Goal: Book appointment/travel/reservation

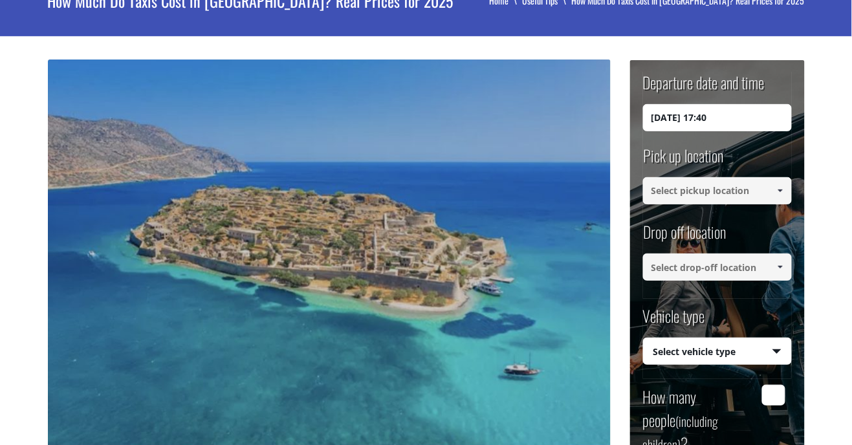
scroll to position [97, 0]
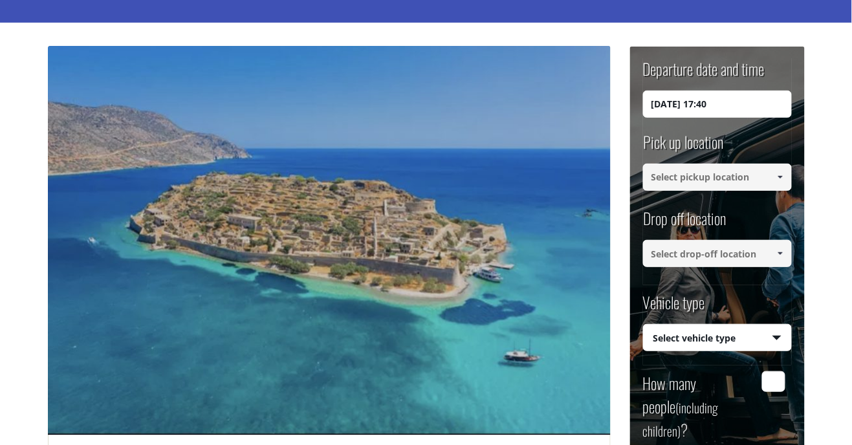
click at [762, 108] on input "[DATE] 17:40" at bounding box center [717, 104] width 149 height 27
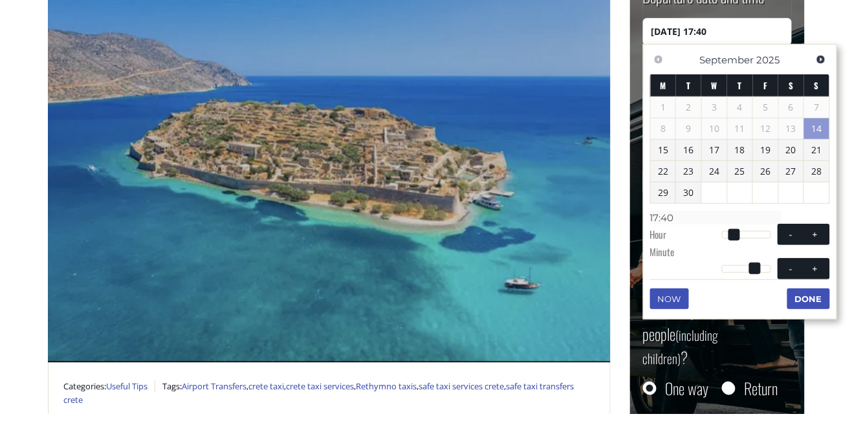
scroll to position [139, 0]
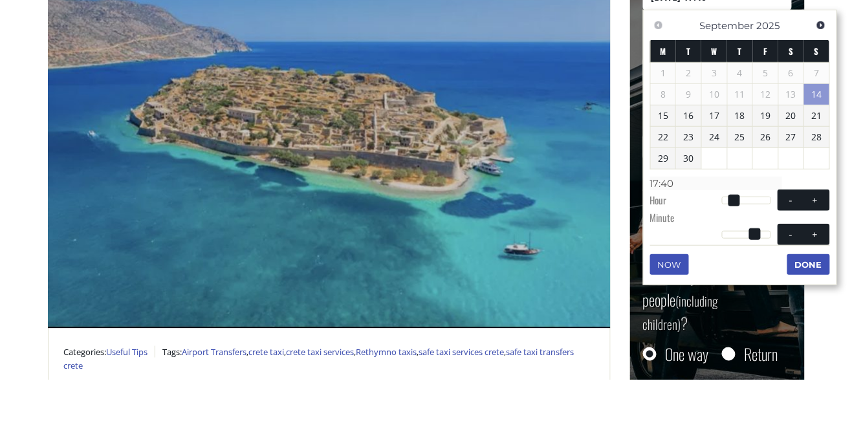
click at [667, 229] on link "29" at bounding box center [663, 224] width 25 height 21
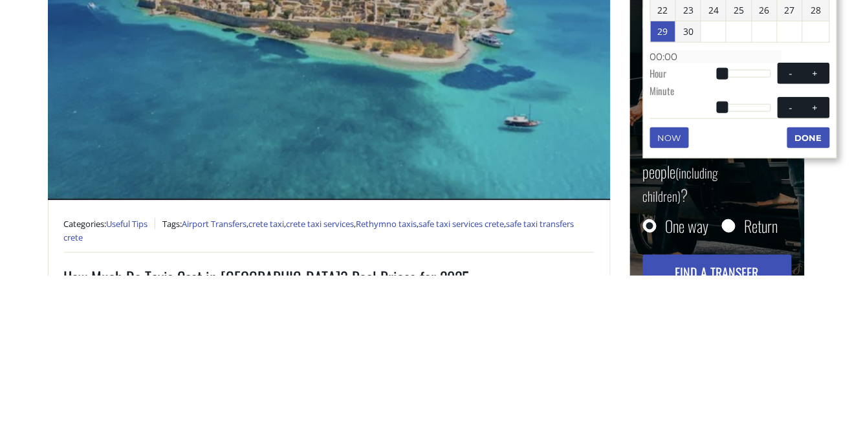
scroll to position [162, 0]
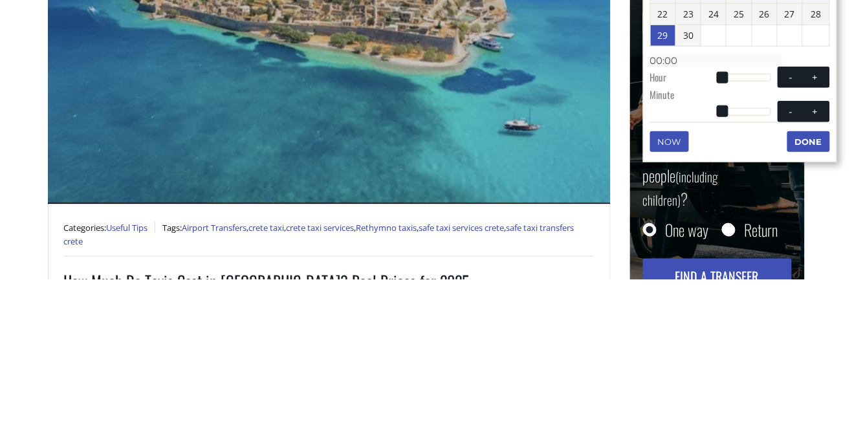
click at [726, 246] on span at bounding box center [723, 244] width 12 height 12
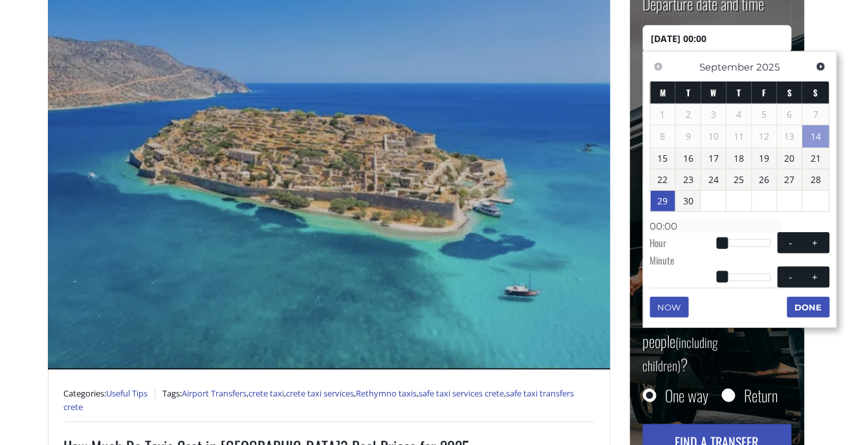
click at [804, 249] on button "+" at bounding box center [815, 243] width 23 height 12
type input "[DATE] 01:00"
type input "01:00"
click at [804, 249] on button "+" at bounding box center [815, 243] width 23 height 12
type input "[DATE] 02:00"
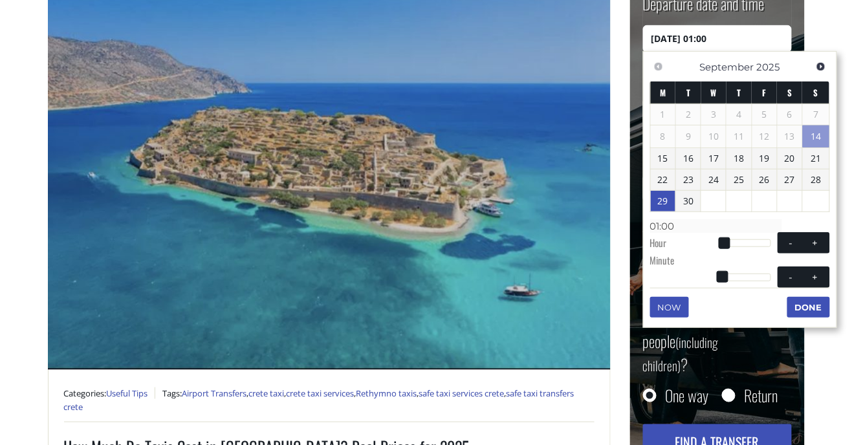
type input "02:00"
click at [804, 249] on button "+" at bounding box center [815, 243] width 23 height 12
type input "[DATE] 03:00"
type input "03:00"
click at [804, 249] on button "+" at bounding box center [815, 243] width 23 height 12
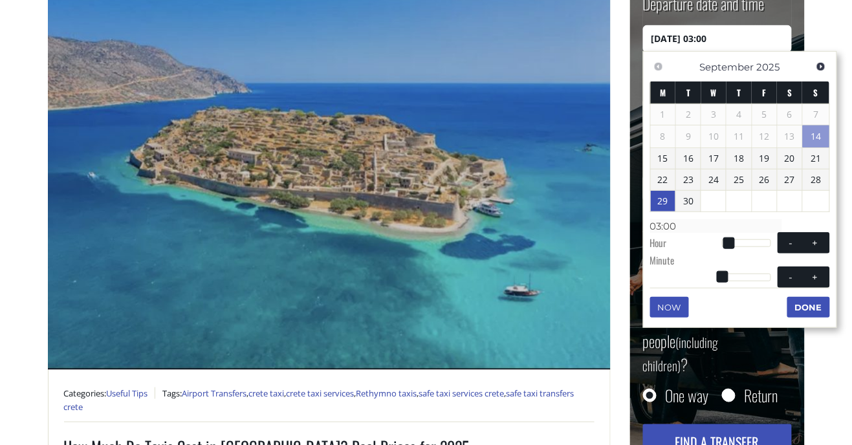
type input "[DATE] 04:00"
type input "04:00"
click at [804, 249] on button "+" at bounding box center [815, 243] width 23 height 12
type input "[DATE] 05:00"
type input "05:00"
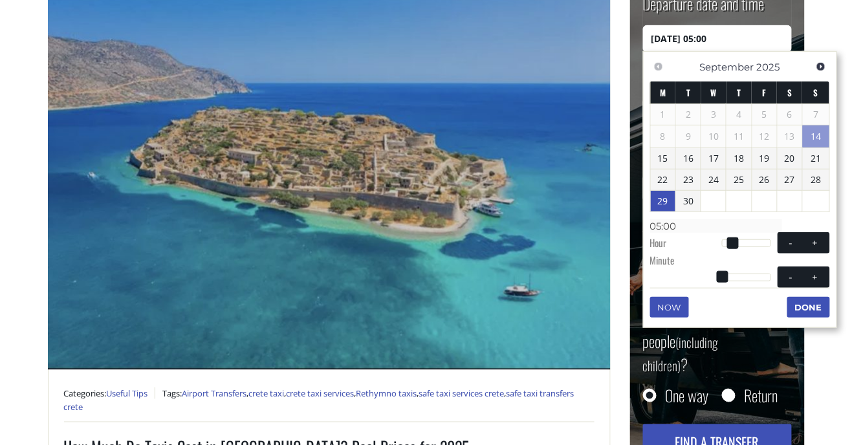
click at [804, 249] on button "+" at bounding box center [815, 243] width 23 height 12
type input "[DATE] 06:00"
type input "06:00"
click at [804, 249] on button "+" at bounding box center [815, 243] width 23 height 12
type input "[DATE] 07:00"
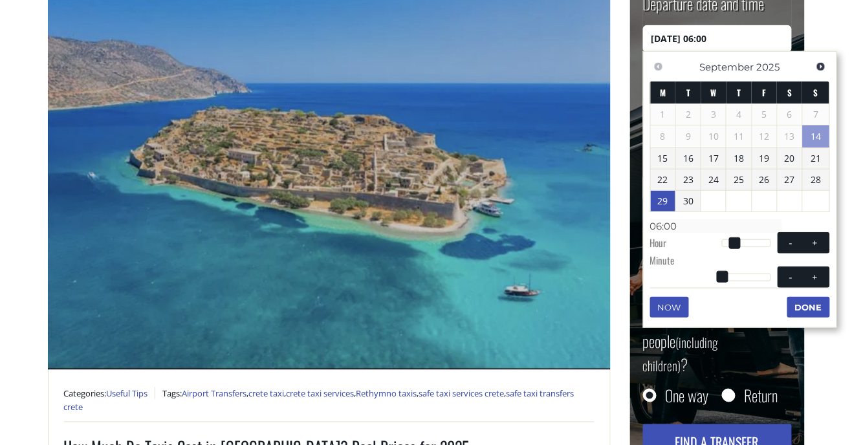
type input "07:00"
click at [804, 249] on button "+" at bounding box center [815, 243] width 23 height 12
type input "[DATE] 08:00"
type input "08:00"
click at [804, 249] on button "+" at bounding box center [815, 243] width 23 height 12
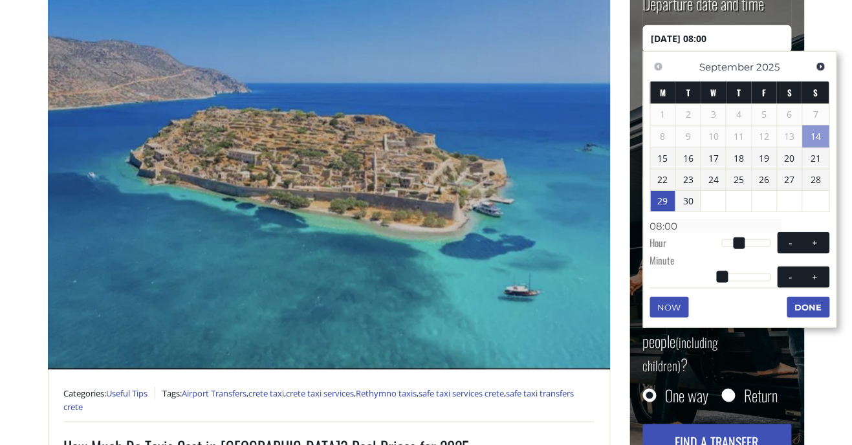
type input "[DATE] 09:00"
type input "09:00"
click at [780, 283] on button "-" at bounding box center [791, 277] width 23 height 12
click at [804, 283] on button "+" at bounding box center [815, 277] width 23 height 12
type input "[DATE] 09:01"
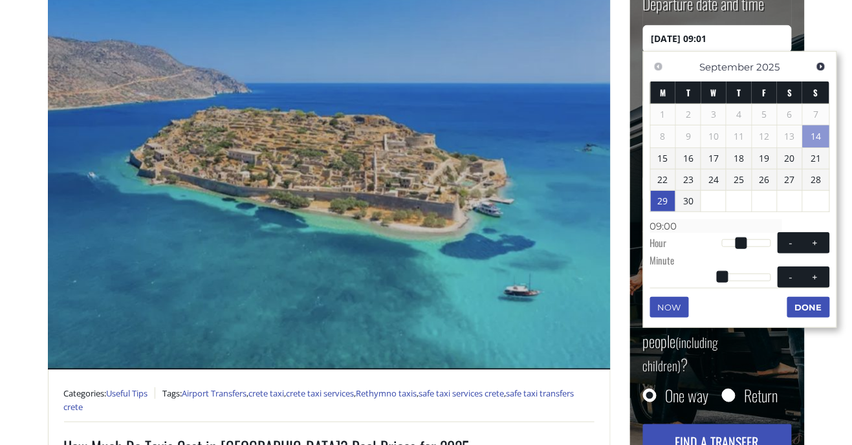
type input "09:01"
click at [804, 283] on button "+" at bounding box center [815, 277] width 23 height 12
type input "[DATE] 09:02"
type input "09:02"
click at [804, 283] on button "+" at bounding box center [815, 277] width 23 height 12
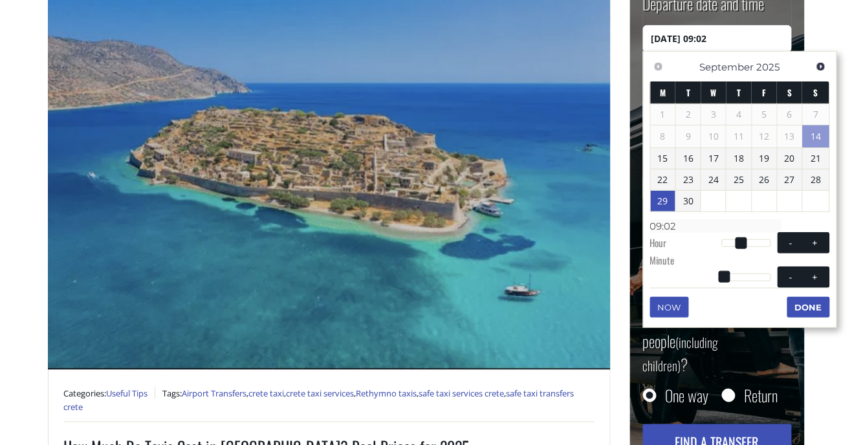
type input "[DATE] 09:03"
type input "09:03"
click at [775, 297] on div "Now Done" at bounding box center [740, 292] width 180 height 9
click at [804, 283] on button "+" at bounding box center [815, 277] width 23 height 12
type input "[DATE] 09:04"
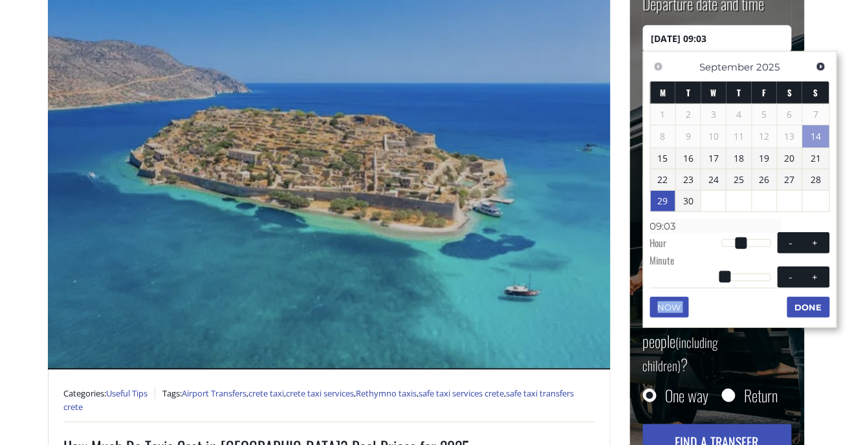
type input "09:04"
click at [804, 283] on button "+" at bounding box center [815, 277] width 23 height 12
type input "[DATE] 09:05"
type input "09:05"
click at [804, 283] on button "+" at bounding box center [815, 277] width 23 height 12
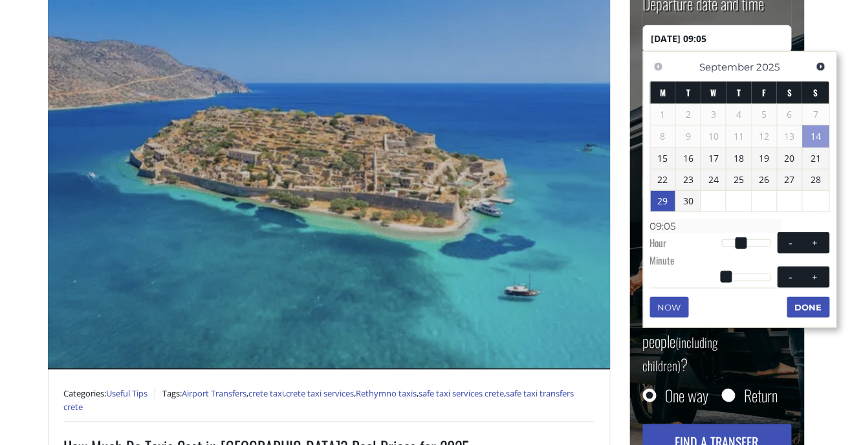
type input "[DATE] 09:06"
type input "09:06"
click at [804, 283] on button "+" at bounding box center [815, 277] width 23 height 12
type input "[DATE] 09:07"
type input "09:07"
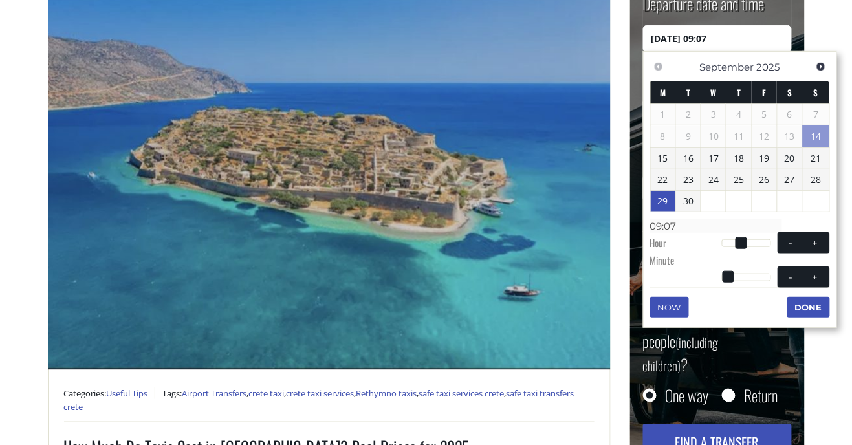
click at [804, 283] on button "+" at bounding box center [815, 277] width 23 height 12
type input "[DATE] 09:08"
type input "09:08"
click at [804, 283] on button "+" at bounding box center [815, 277] width 23 height 12
type input "[DATE] 09:09"
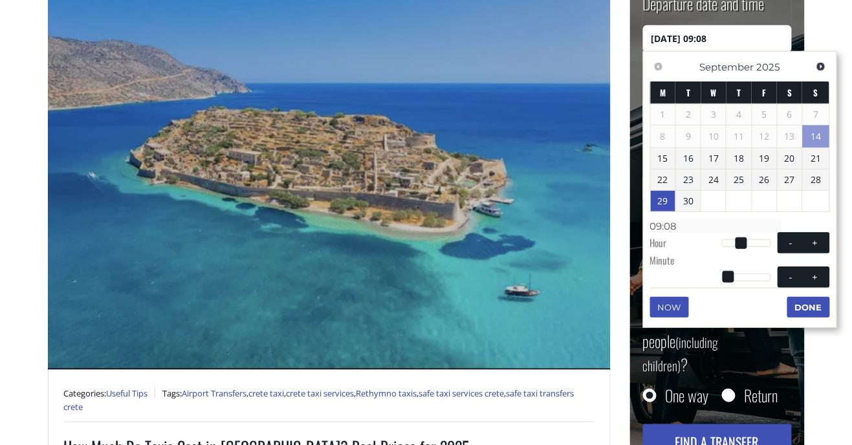
type input "09:09"
click at [804, 283] on button "+" at bounding box center [815, 277] width 23 height 12
type input "[DATE] 09:10"
type input "09:10"
click at [804, 283] on button "+" at bounding box center [815, 277] width 23 height 12
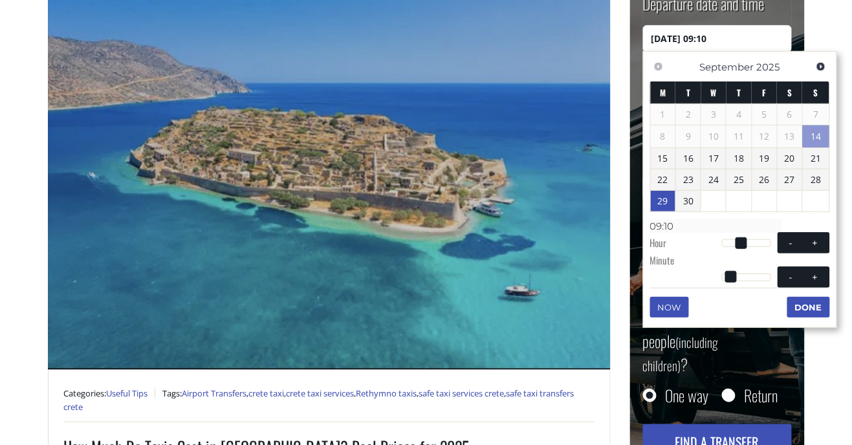
type input "[DATE] 09:11"
type input "09:11"
click at [804, 283] on button "+" at bounding box center [815, 277] width 23 height 12
type input "[DATE] 09:12"
type input "09:12"
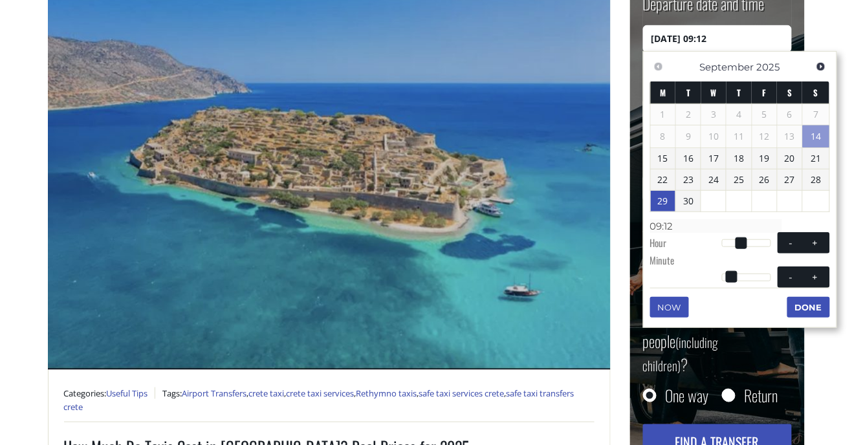
click at [804, 283] on button "+" at bounding box center [815, 277] width 23 height 12
type input "[DATE] 09:13"
type input "09:13"
click at [804, 283] on button "+" at bounding box center [815, 277] width 23 height 12
type input "[DATE] 09:14"
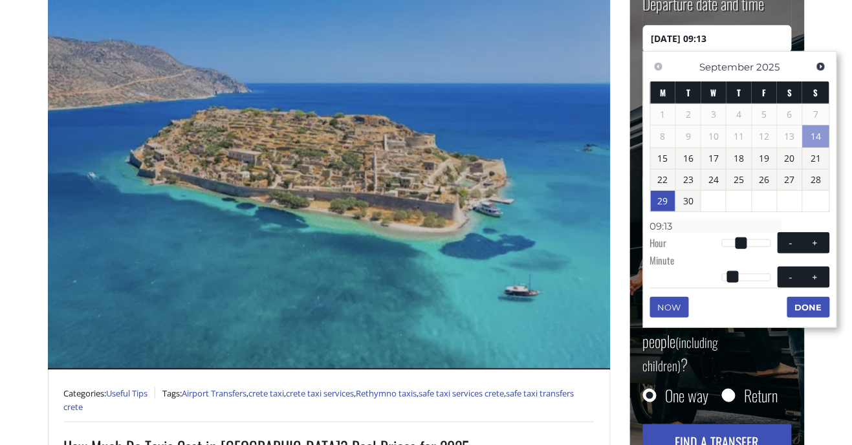
type input "09:14"
click at [804, 283] on button "+" at bounding box center [815, 277] width 23 height 12
type input "[DATE] 09:15"
type input "09:15"
click at [804, 283] on button "+" at bounding box center [815, 277] width 23 height 12
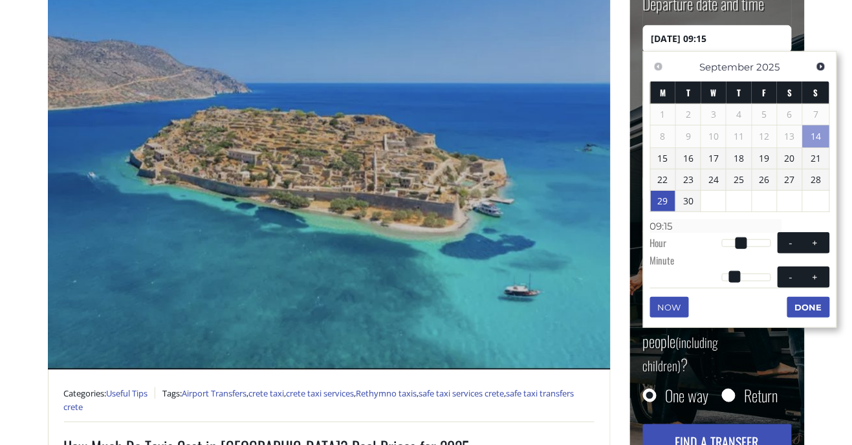
type input "[DATE] 09:16"
type input "09:16"
click at [804, 283] on button "+" at bounding box center [815, 277] width 23 height 12
type input "[DATE] 09:17"
type input "09:17"
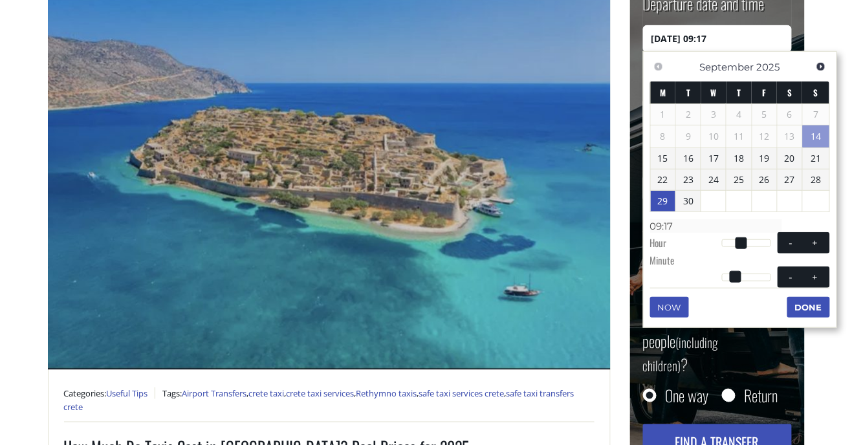
click at [804, 283] on button "+" at bounding box center [815, 277] width 23 height 12
type input "[DATE] 09:18"
type input "09:18"
click at [804, 283] on button "+" at bounding box center [815, 277] width 23 height 12
type input "[DATE] 09:19"
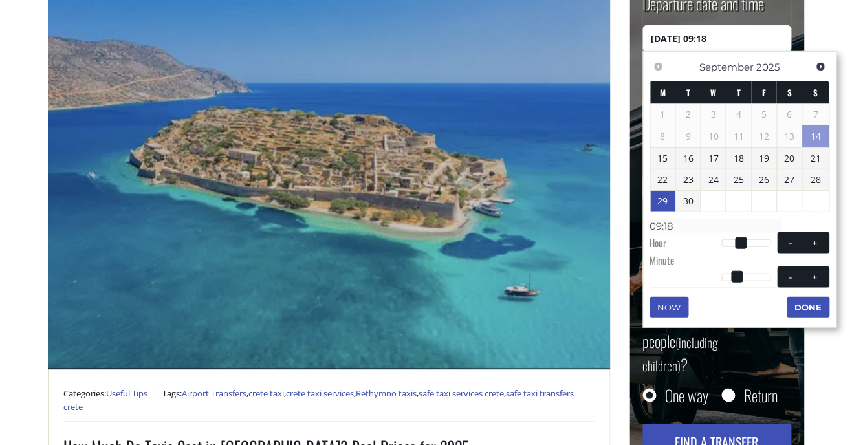
type input "09:19"
click at [804, 283] on button "+" at bounding box center [815, 277] width 23 height 12
type input "[DATE] 09:20"
type input "09:20"
click at [804, 283] on button "+" at bounding box center [815, 277] width 23 height 12
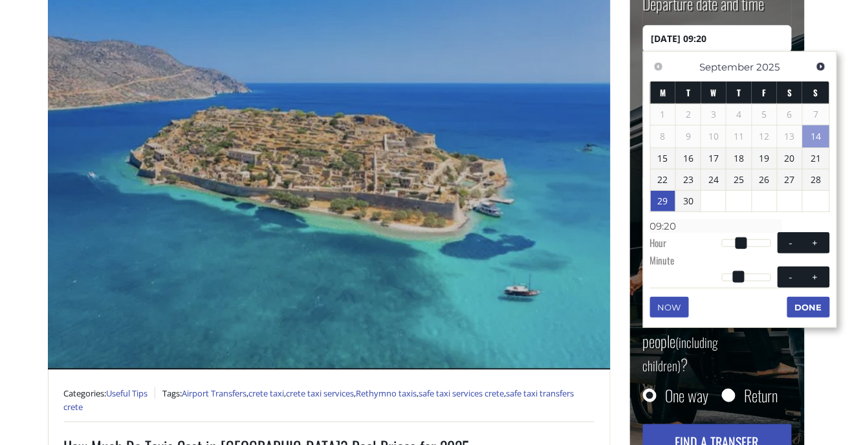
type input "[DATE] 09:21"
type input "09:21"
click at [804, 283] on button "+" at bounding box center [815, 277] width 23 height 12
type input "[DATE] 09:22"
type input "09:22"
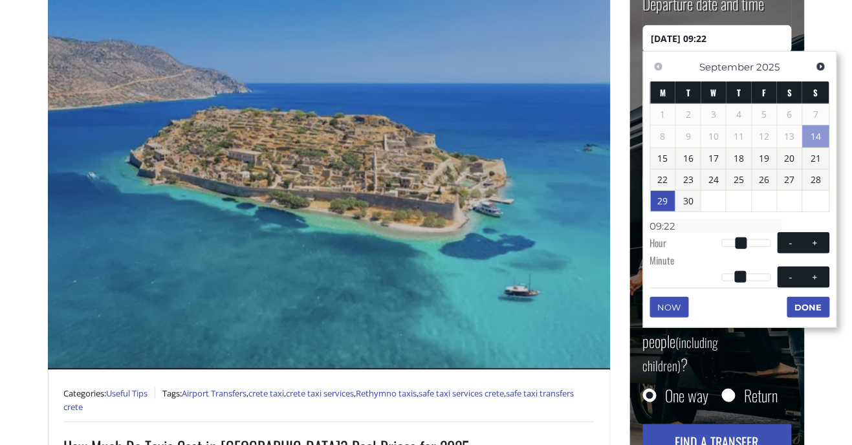
click at [810, 282] on span at bounding box center [815, 277] width 10 height 10
type input "[DATE] 09:23"
type input "09:23"
click at [804, 283] on button "+" at bounding box center [815, 277] width 23 height 12
type input "[DATE] 09:24"
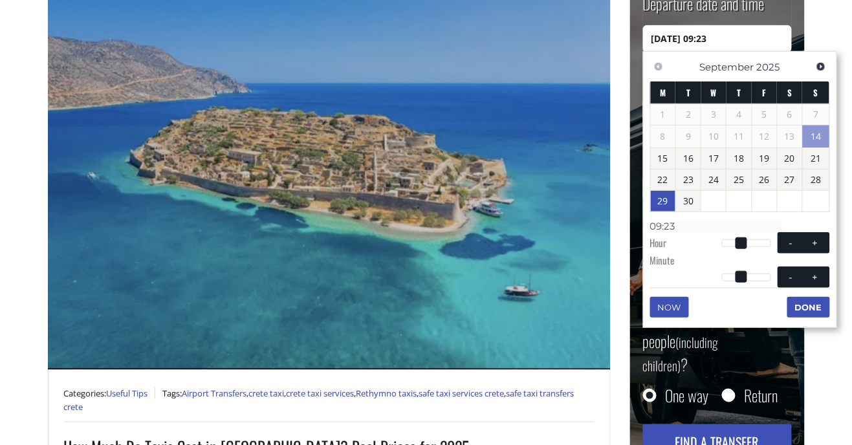
type input "09:24"
click at [804, 283] on button "+" at bounding box center [815, 277] width 23 height 12
type input "[DATE] 09:25"
type input "09:25"
click at [810, 282] on span at bounding box center [815, 277] width 10 height 10
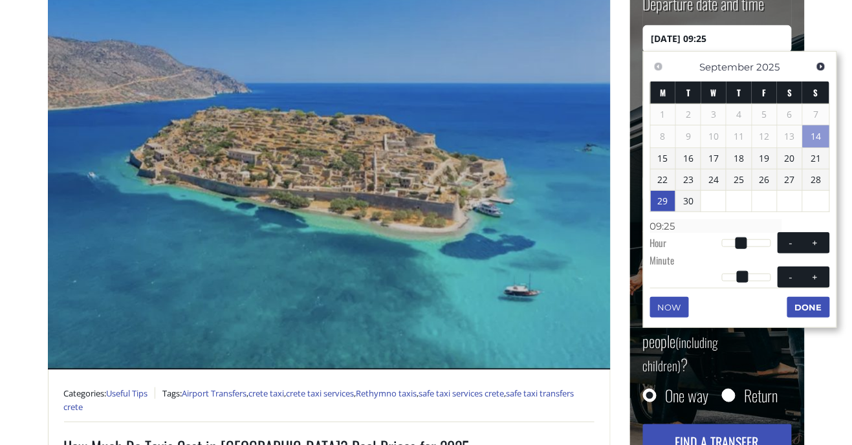
type input "[DATE] 09:26"
type input "09:26"
click at [804, 283] on button "+" at bounding box center [815, 277] width 23 height 12
type input "[DATE] 09:27"
type input "09:27"
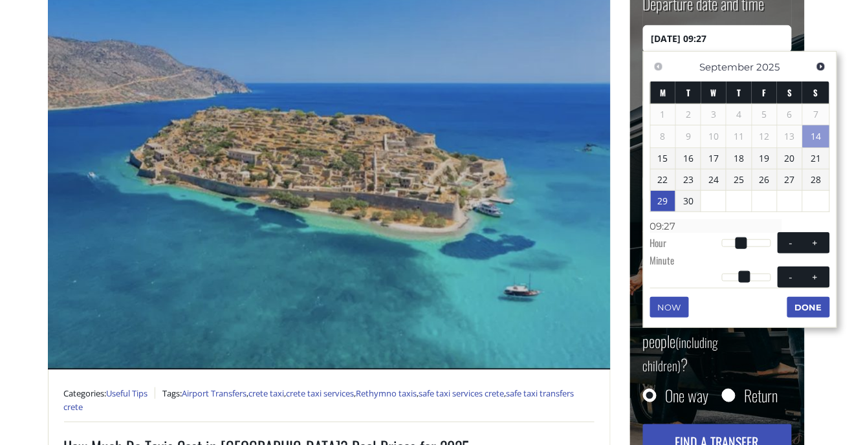
click at [804, 283] on button "+" at bounding box center [815, 277] width 23 height 12
type input "[DATE] 09:28"
type input "09:28"
click at [810, 282] on span at bounding box center [815, 277] width 10 height 10
type input "[DATE] 09:29"
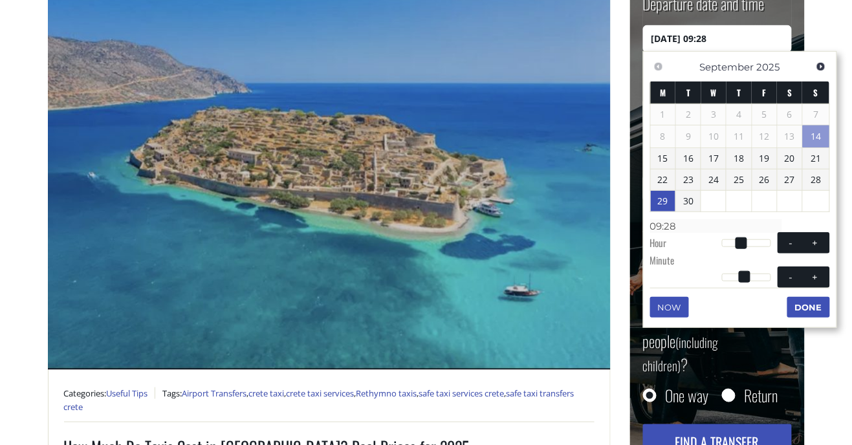
type input "09:29"
click at [804, 283] on button "+" at bounding box center [815, 277] width 23 height 12
type input "[DATE] 09:30"
type input "09:30"
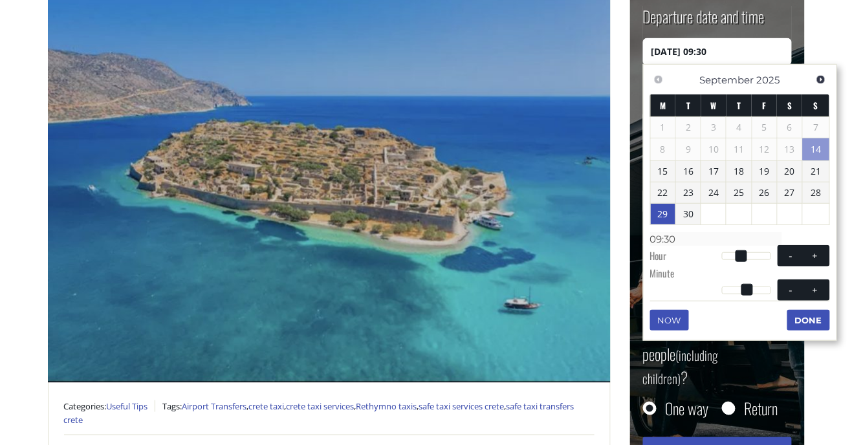
click at [824, 331] on button "Done" at bounding box center [809, 320] width 43 height 21
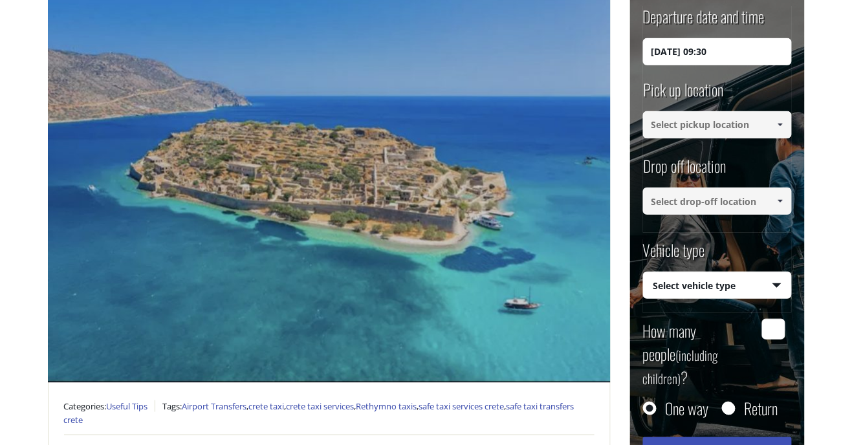
click at [766, 128] on input at bounding box center [717, 124] width 149 height 27
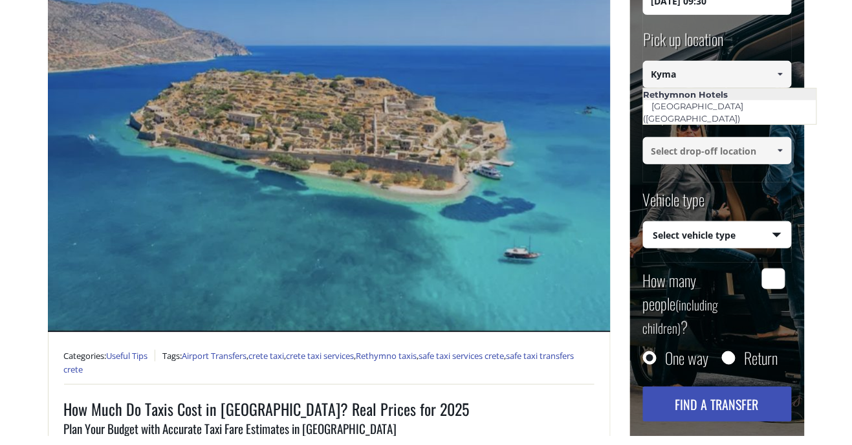
scroll to position [191, 0]
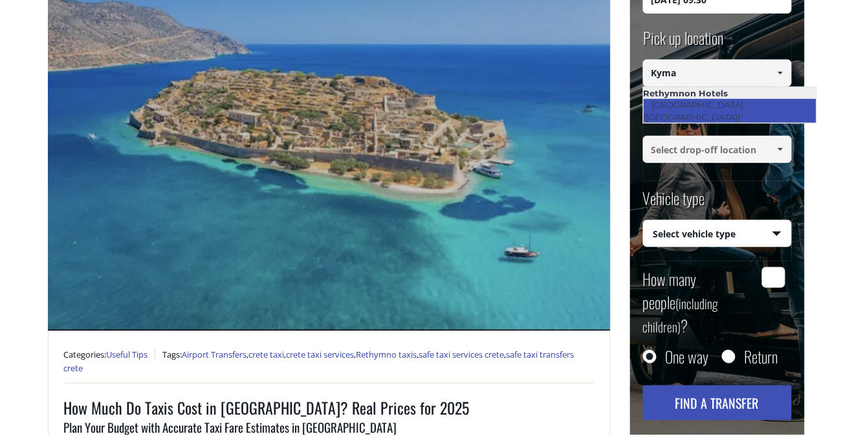
click at [750, 120] on link "[GEOGRAPHIC_DATA] ([GEOGRAPHIC_DATA])" at bounding box center [697, 121] width 106 height 30
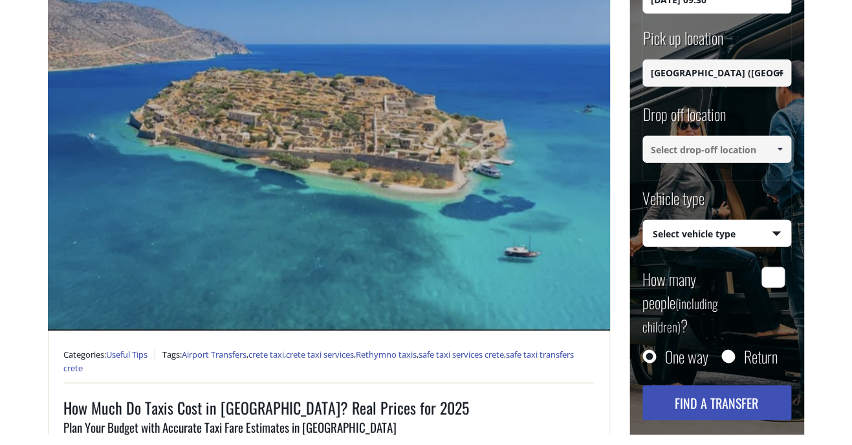
type input "[GEOGRAPHIC_DATA] ([GEOGRAPHIC_DATA])"
click at [777, 161] on span at bounding box center [780, 160] width 10 height 10
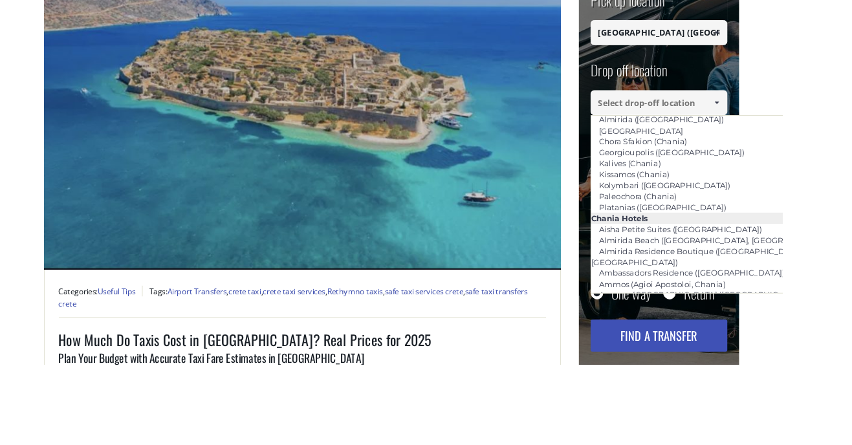
scroll to position [111, 0]
click at [757, 220] on li "Kalives (Chania)" at bounding box center [785, 224] width 283 height 12
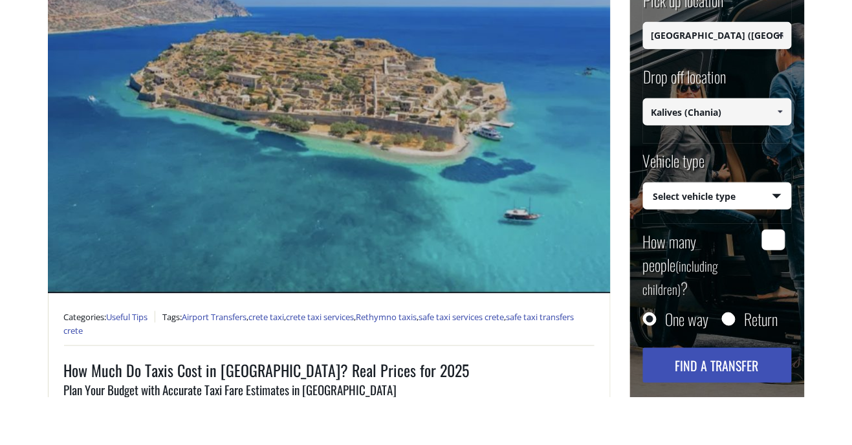
click at [788, 164] on link at bounding box center [780, 159] width 21 height 27
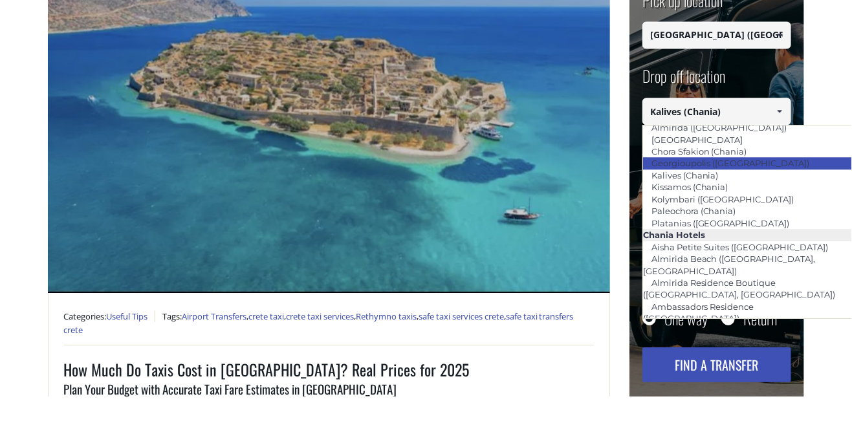
click at [748, 210] on link "Georgioupolis ([GEOGRAPHIC_DATA])" at bounding box center [731, 212] width 175 height 18
type input "Georgioupolis ([GEOGRAPHIC_DATA])"
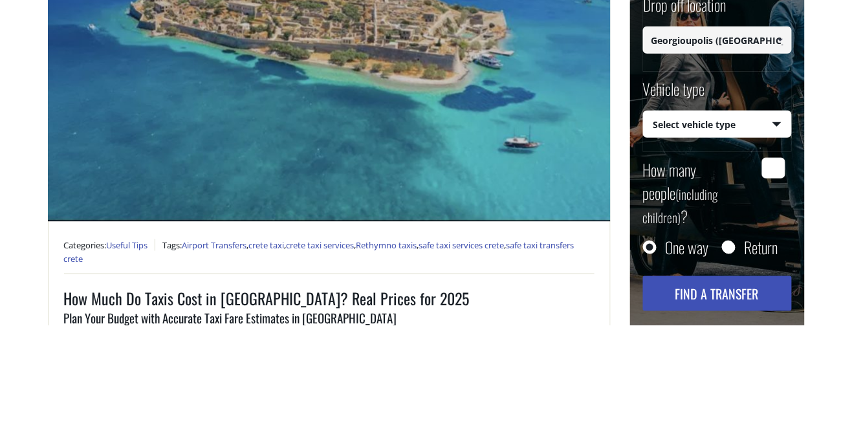
scroll to position [191, 0]
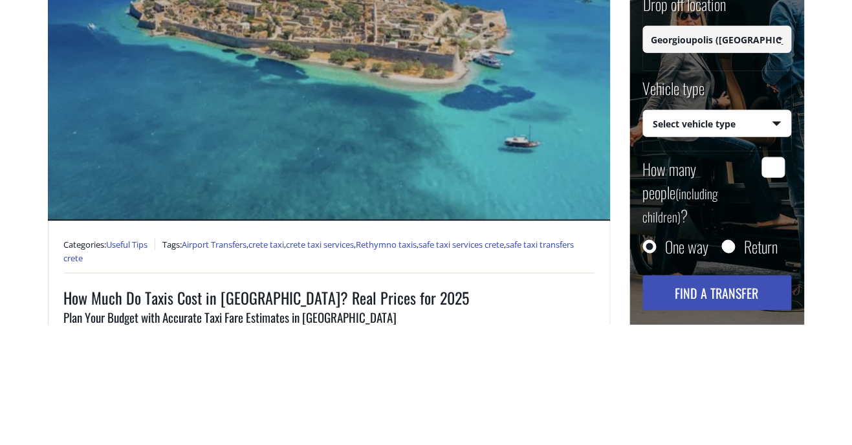
click at [787, 246] on select "Select vehicle type Taxi (4 passengers) Mercedes E Class Mini Van (7 passengers…" at bounding box center [718, 244] width 148 height 27
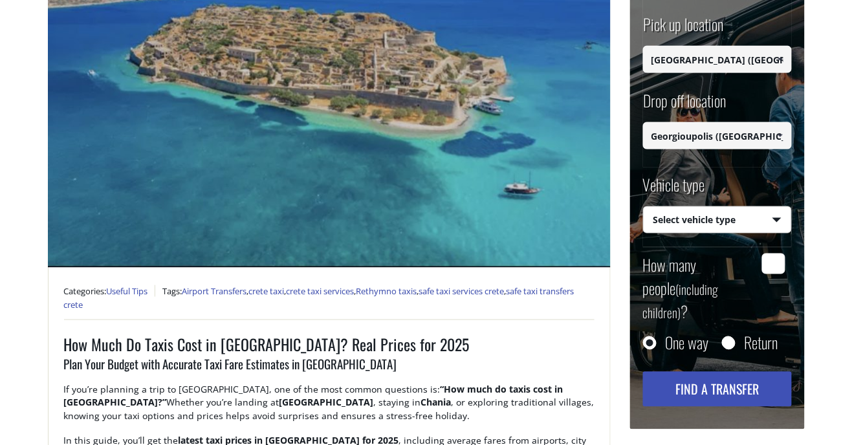
scroll to position [267, 0]
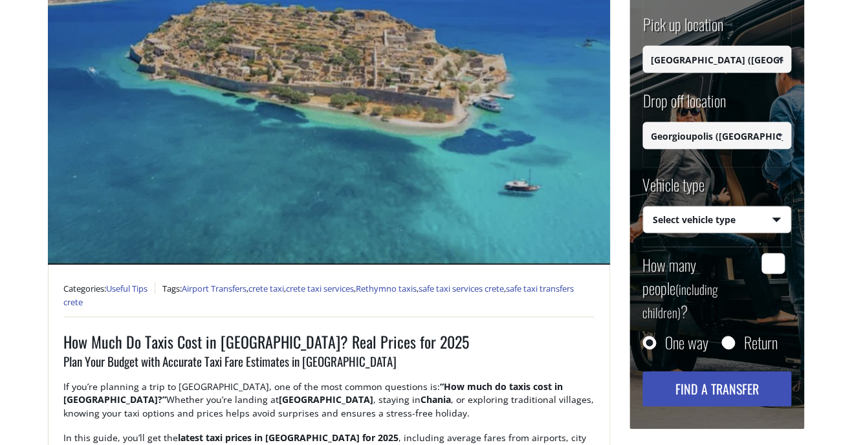
click at [787, 226] on select "Select vehicle type Taxi (4 passengers) Mercedes E Class Mini Van (7 passengers…" at bounding box center [718, 219] width 148 height 27
select select "540"
click at [644, 206] on select "Select vehicle type Taxi (4 passengers) Mercedes E Class Mini Van (7 passengers…" at bounding box center [718, 219] width 148 height 27
click at [781, 261] on input "How many people (including children) ?" at bounding box center [773, 263] width 23 height 21
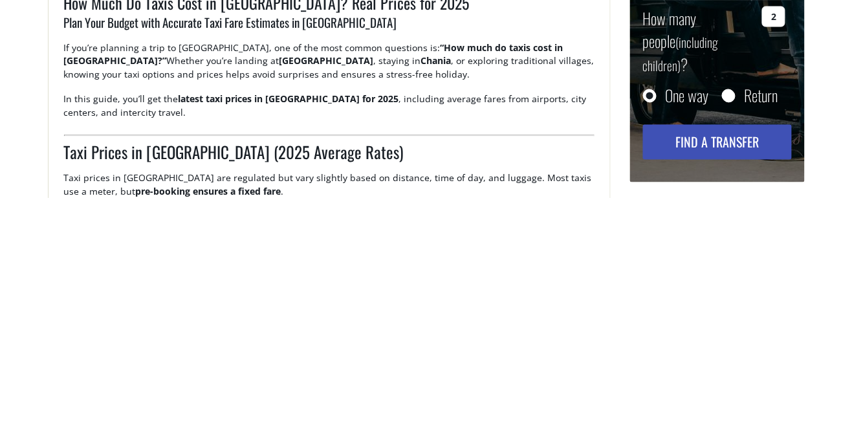
scroll to position [359, 0]
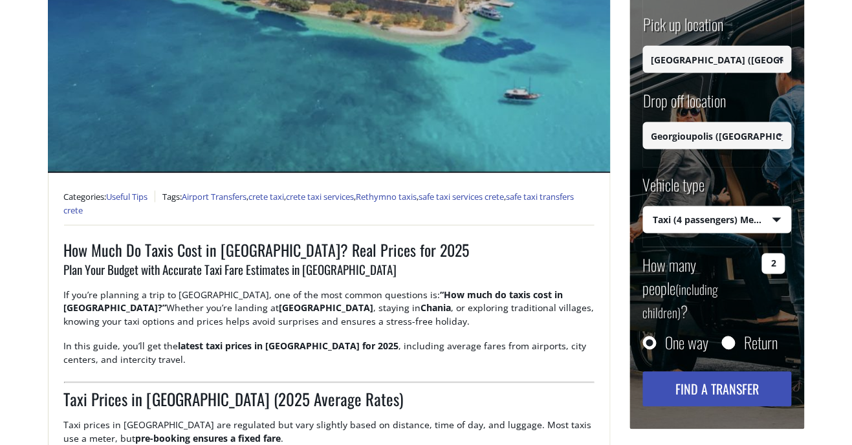
type input "2"
click at [748, 377] on button "Find a transfer" at bounding box center [717, 389] width 149 height 35
